Goal: Information Seeking & Learning: Learn about a topic

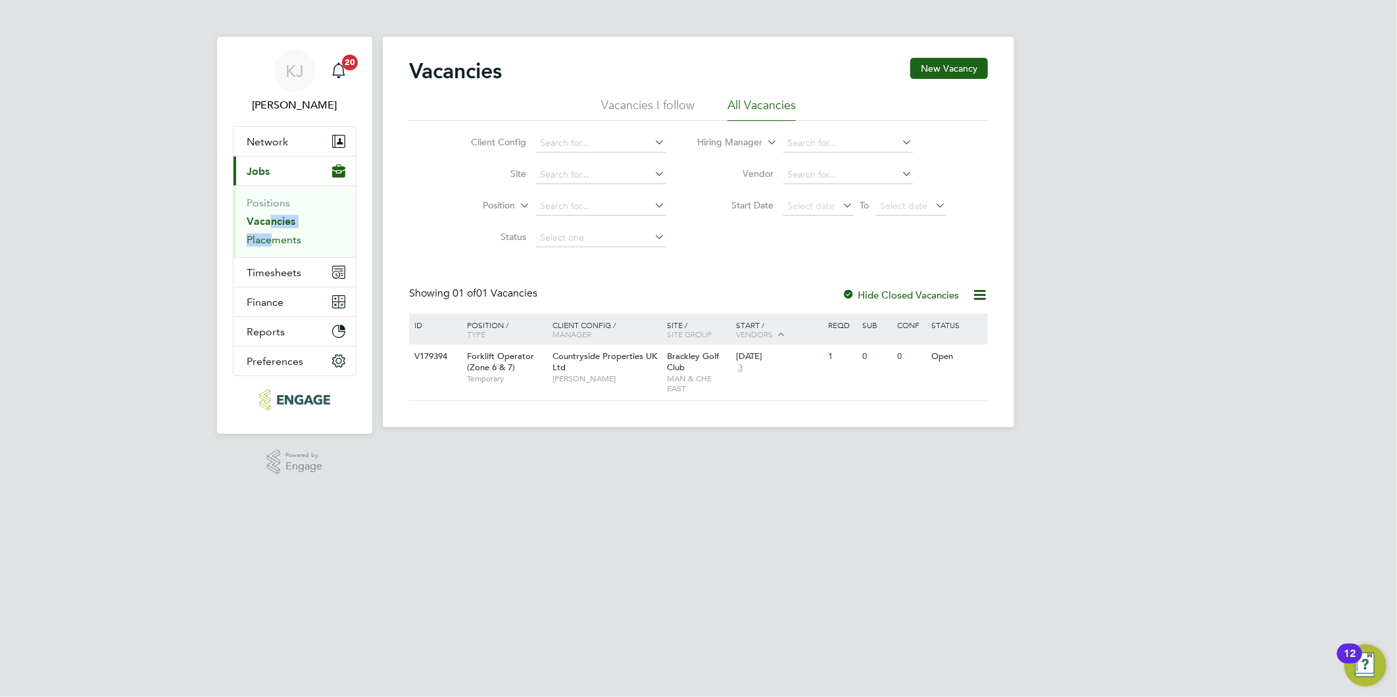
click at [265, 234] on ul "Positions Vacancies Placements" at bounding box center [295, 221] width 122 height 72
drag, startPoint x: 265, startPoint y: 234, endPoint x: 258, endPoint y: 245, distance: 12.8
click at [268, 241] on link "Placements" at bounding box center [274, 240] width 55 height 12
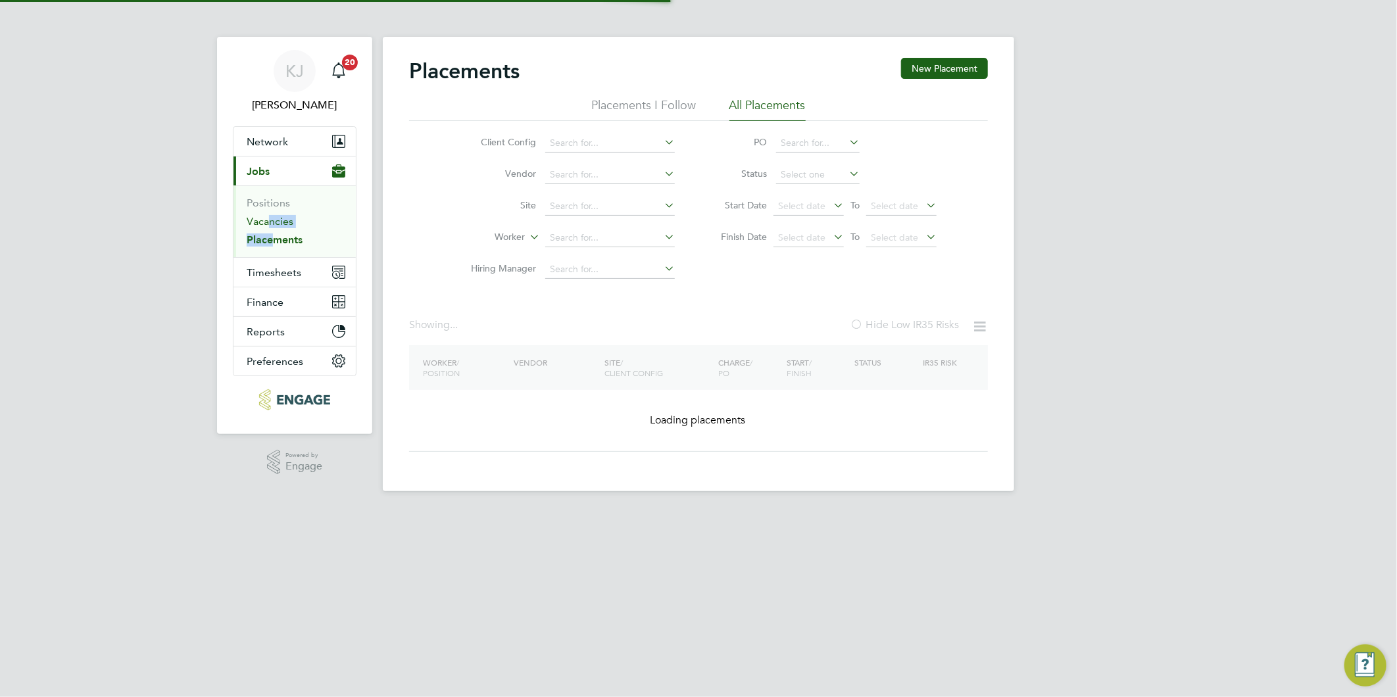
click at [263, 214] on ul "Positions Vacancies Placements" at bounding box center [295, 221] width 122 height 72
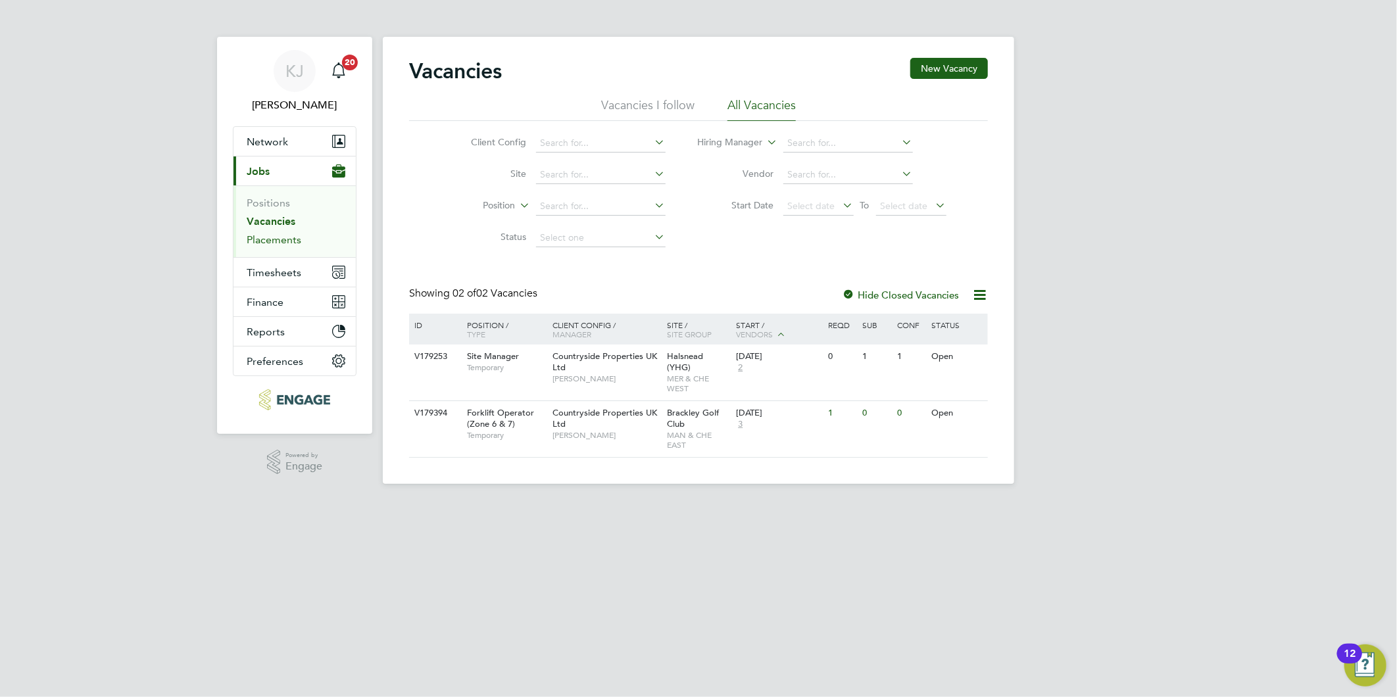
click at [259, 235] on link "Placements" at bounding box center [274, 240] width 55 height 12
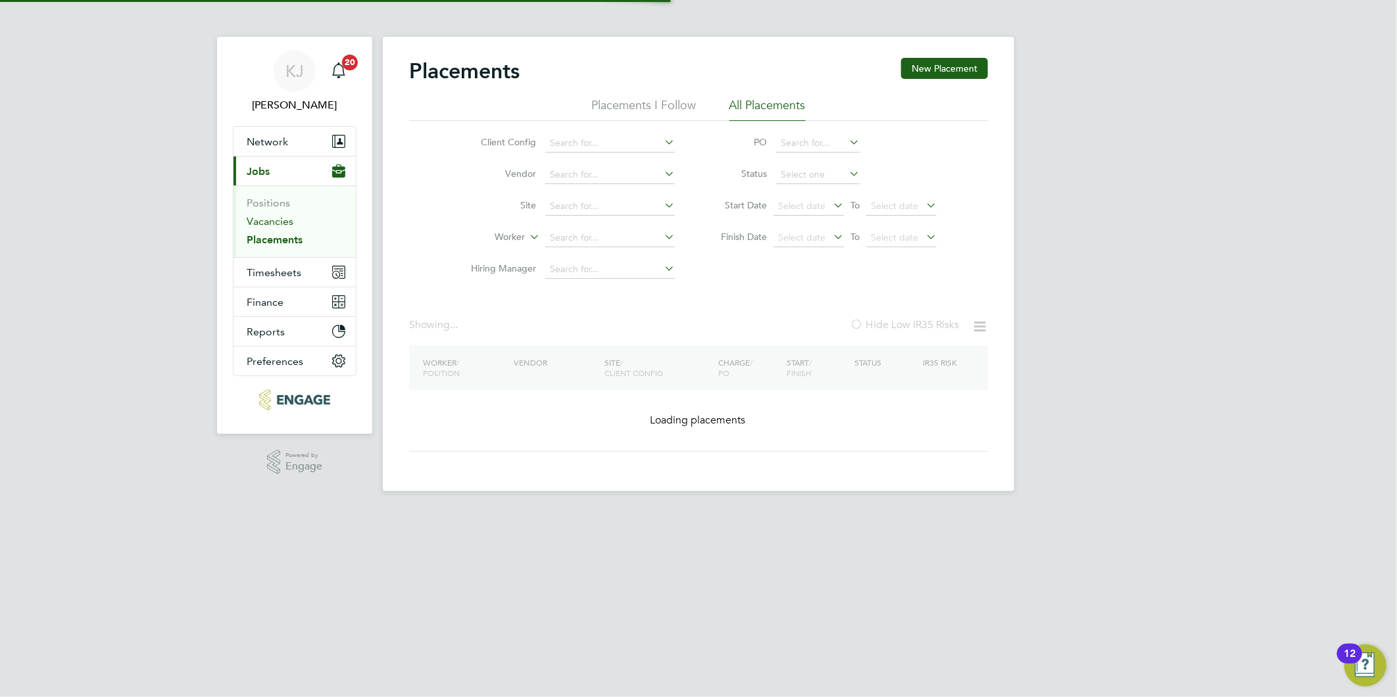
click at [259, 220] on link "Vacancies" at bounding box center [270, 221] width 47 height 12
